Goal: Download file/media

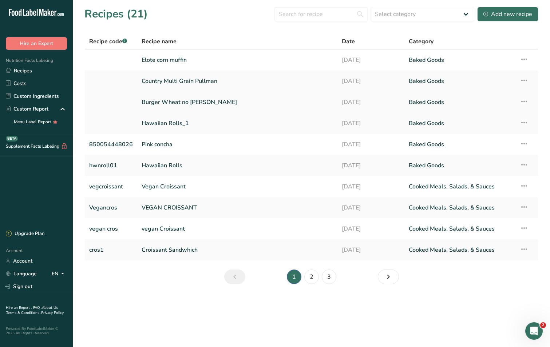
click at [171, 101] on link "Burger Wheat no [PERSON_NAME]" at bounding box center [237, 102] width 191 height 15
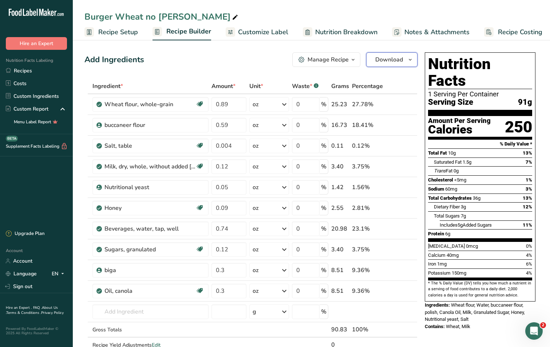
click at [386, 57] on span "Download" at bounding box center [389, 59] width 28 height 9
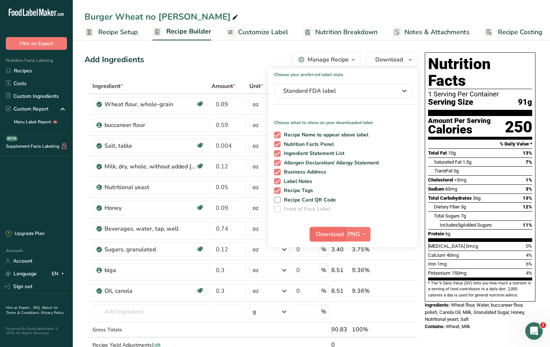
click at [334, 236] on span "Download" at bounding box center [330, 234] width 28 height 9
click at [333, 29] on span "Nutrition Breakdown" at bounding box center [346, 32] width 62 height 10
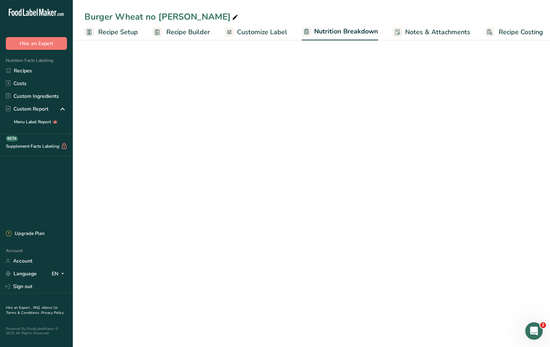
scroll to position [0, 4]
select select "Calories"
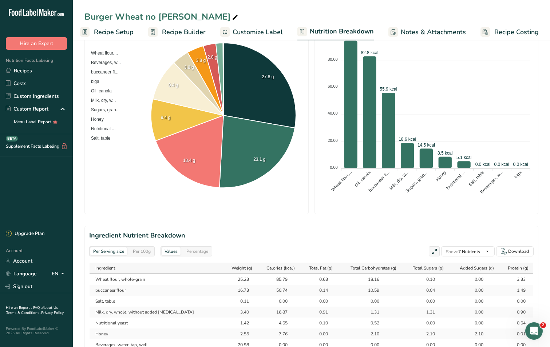
scroll to position [218, 0]
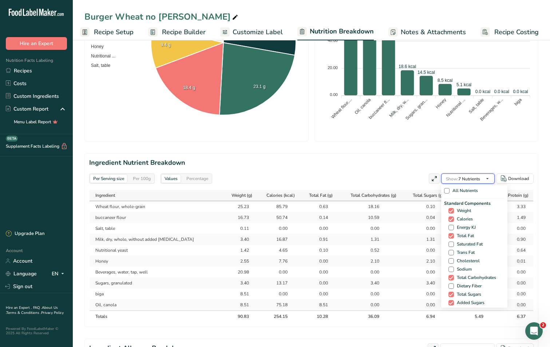
click at [463, 180] on span "Show: 7 Nutrients" at bounding box center [463, 179] width 34 height 6
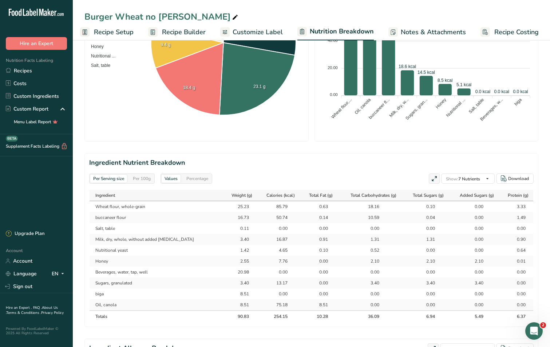
click at [368, 175] on div "Per Serving size Per 100g Values Percentage Show: 7 Nutrients All Nutrients Sta…" at bounding box center [311, 179] width 444 height 10
click at [520, 179] on div "Download" at bounding box center [518, 178] width 21 height 7
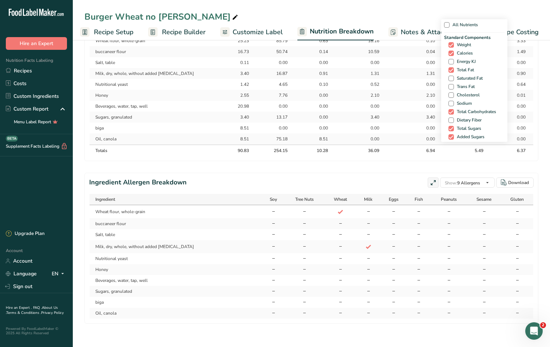
scroll to position [390, 0]
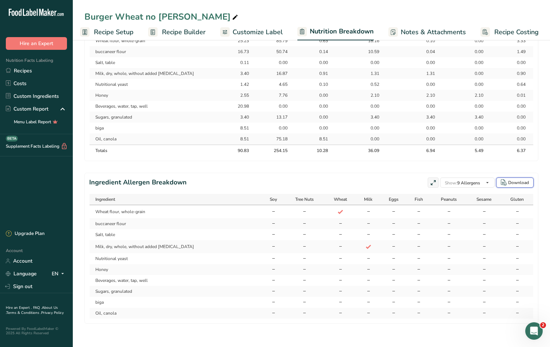
click at [519, 183] on div "Download" at bounding box center [518, 182] width 21 height 7
click at [29, 71] on link "Recipes" at bounding box center [36, 70] width 73 height 13
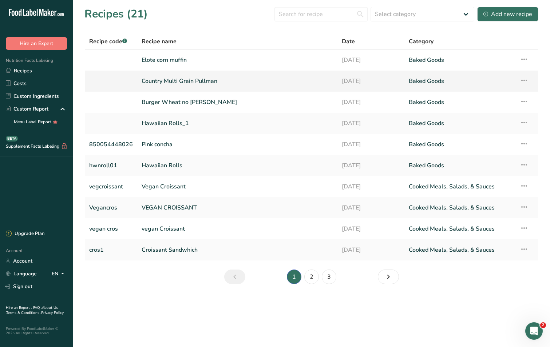
click at [173, 79] on link "Country Multi Grain Pullman" at bounding box center [237, 80] width 191 height 15
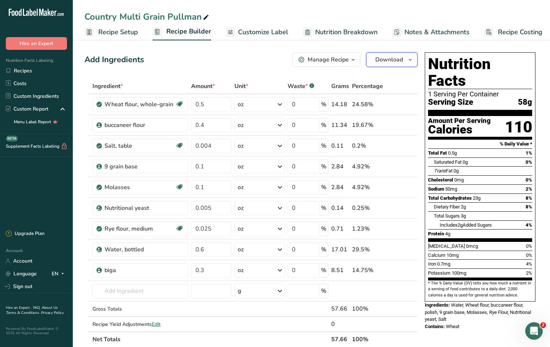
click at [390, 62] on span "Download" at bounding box center [389, 59] width 28 height 9
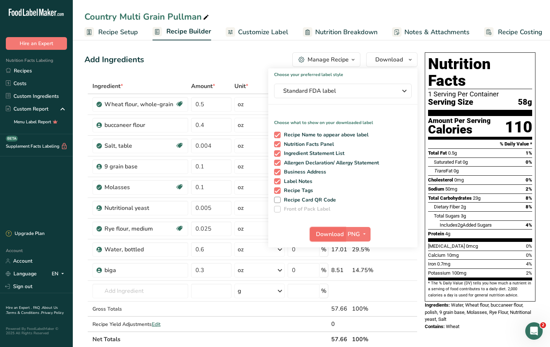
click at [327, 232] on span "Download" at bounding box center [330, 234] width 28 height 9
click at [346, 35] on span "Nutrition Breakdown" at bounding box center [346, 32] width 62 height 10
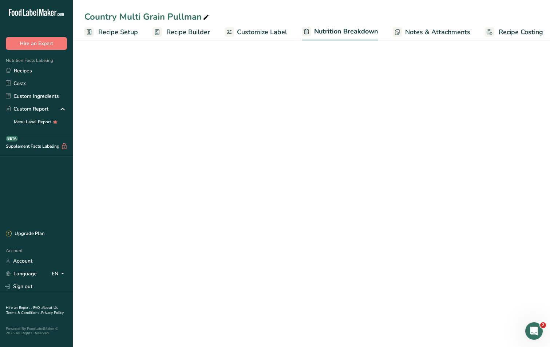
scroll to position [0, 4]
select select "Calories"
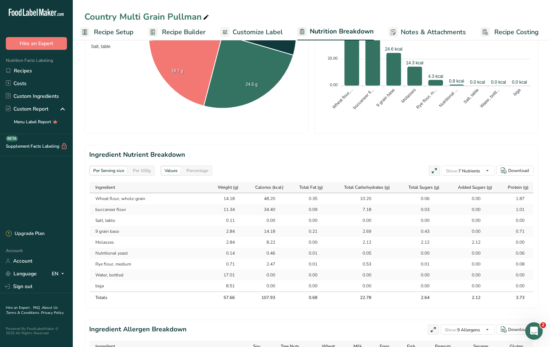
scroll to position [186, 0]
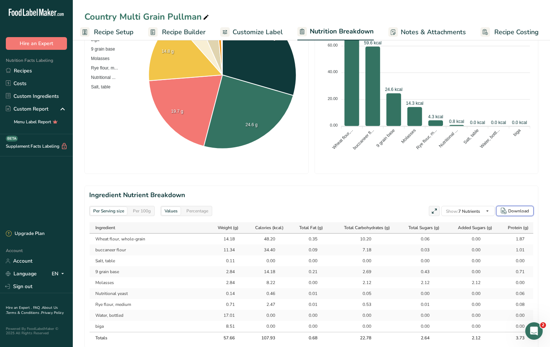
click at [521, 211] on div "Download" at bounding box center [518, 211] width 21 height 7
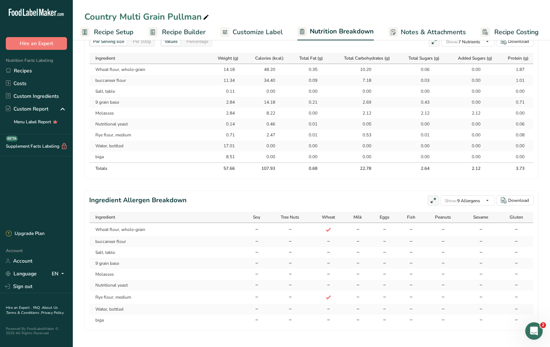
scroll to position [368, 0]
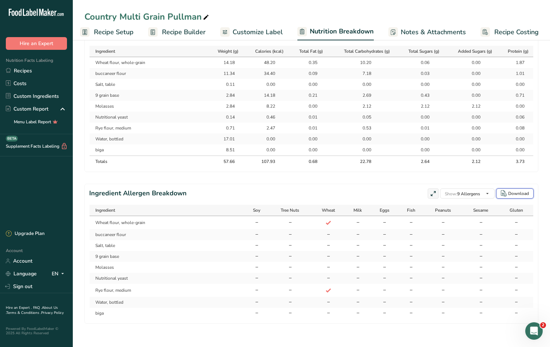
click at [524, 194] on div "Download" at bounding box center [518, 193] width 21 height 7
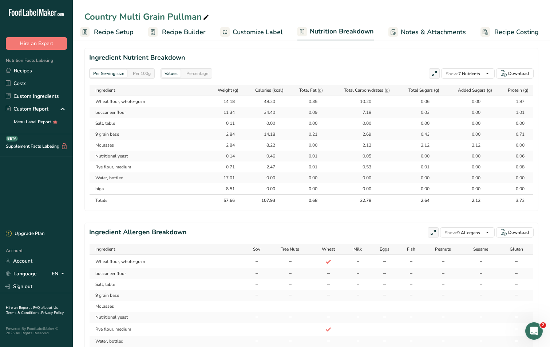
scroll to position [259, 0]
